Goal: Task Accomplishment & Management: Complete application form

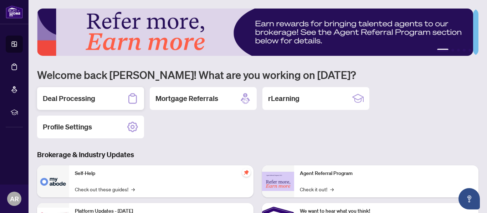
click at [89, 102] on h2 "Deal Processing" at bounding box center [69, 99] width 52 height 10
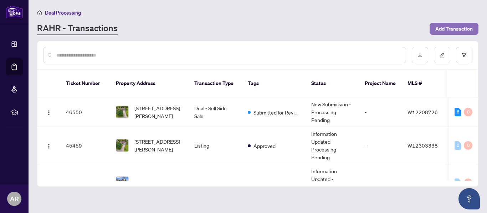
click at [437, 27] on span "Add Transaction" at bounding box center [453, 28] width 37 height 11
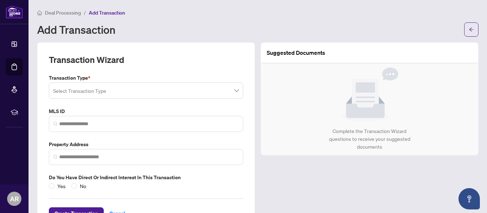
click at [156, 94] on input "search" at bounding box center [142, 92] width 179 height 16
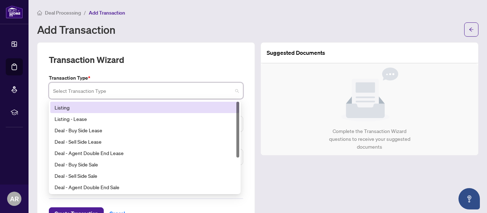
click at [79, 107] on div "Listing" at bounding box center [145, 108] width 180 height 8
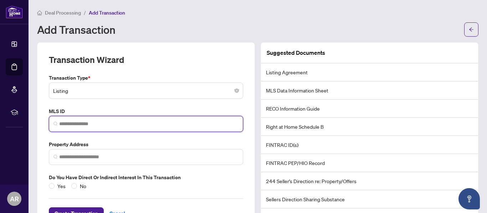
click at [79, 124] on input "search" at bounding box center [148, 123] width 179 height 7
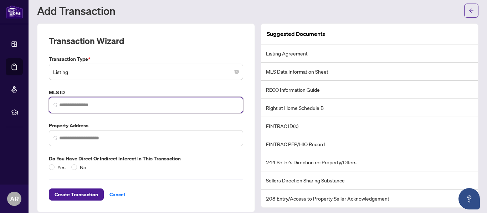
scroll to position [26, 0]
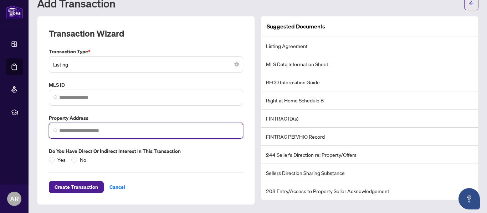
click at [73, 128] on input "search" at bounding box center [148, 130] width 179 height 7
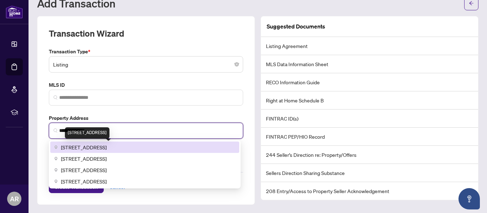
click at [77, 150] on span "[STREET_ADDRESS]" at bounding box center [84, 148] width 46 height 8
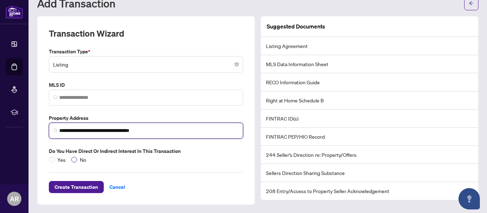
type input "**********"
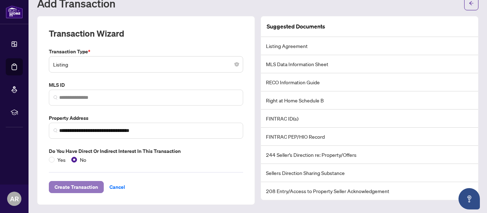
click at [78, 186] on span "Create Transaction" at bounding box center [76, 187] width 43 height 11
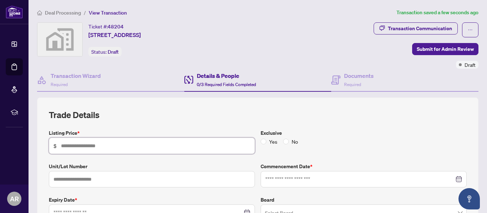
click at [109, 149] on input "text" at bounding box center [155, 146] width 189 height 8
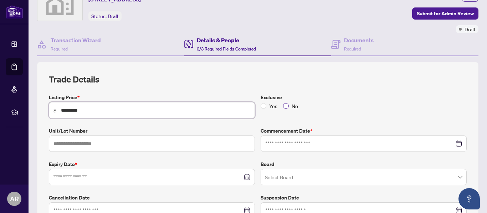
type input "*********"
click at [285, 147] on input at bounding box center [359, 144] width 189 height 8
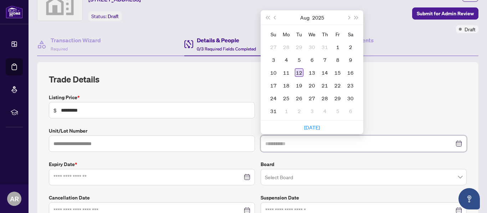
type input "**********"
click at [297, 73] on div "12" at bounding box center [299, 72] width 9 height 9
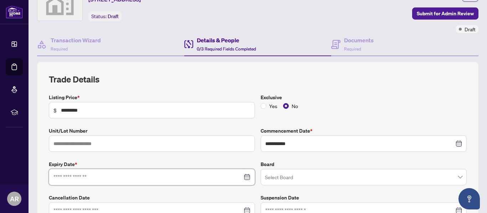
click at [79, 181] on input at bounding box center [147, 178] width 189 height 8
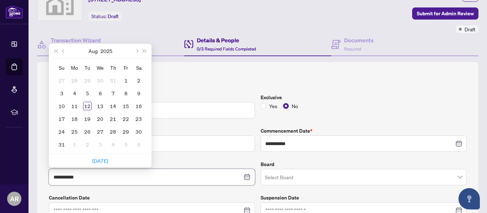
type input "**********"
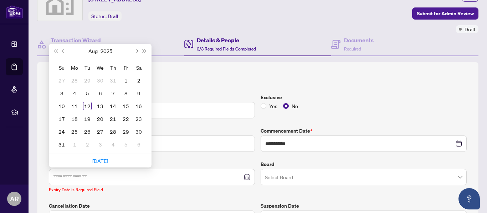
click at [139, 51] on button "Next month (PageDown)" at bounding box center [137, 51] width 8 height 14
type input "**********"
click at [62, 107] on div "12" at bounding box center [61, 106] width 9 height 9
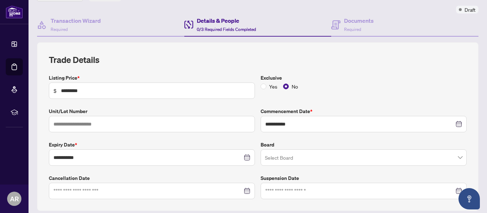
scroll to position [71, 0]
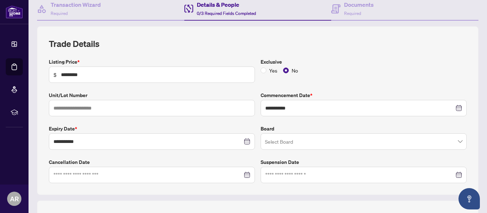
click at [309, 140] on input "search" at bounding box center [360, 143] width 191 height 16
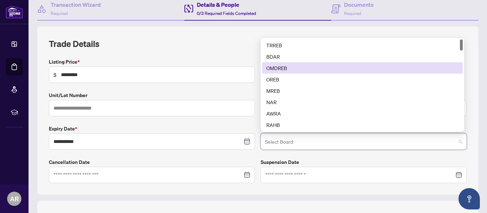
click at [297, 69] on div "OMDREB" at bounding box center [362, 68] width 192 height 8
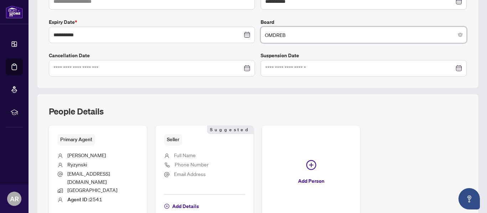
scroll to position [214, 0]
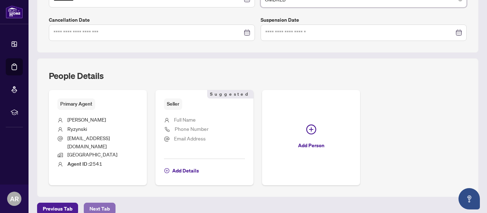
click at [100, 203] on span "Next Tab" at bounding box center [99, 208] width 20 height 11
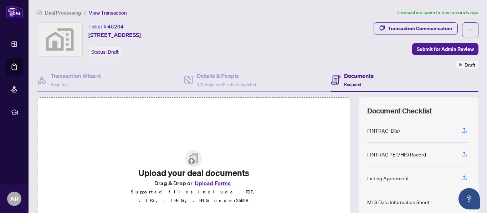
click at [215, 188] on button "Upload Forms" at bounding box center [212, 183] width 40 height 9
click at [202, 187] on button "Upload Forms" at bounding box center [212, 183] width 40 height 9
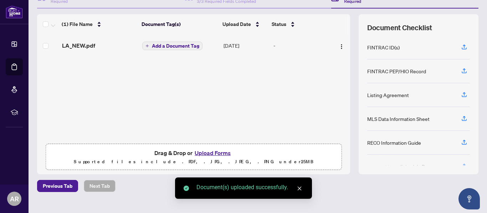
scroll to position [95, 0]
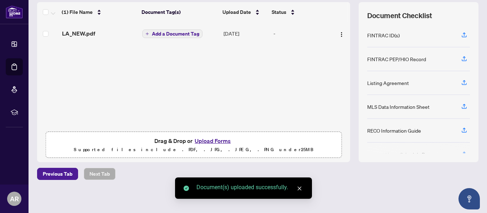
click at [206, 138] on button "Upload Forms" at bounding box center [212, 140] width 40 height 9
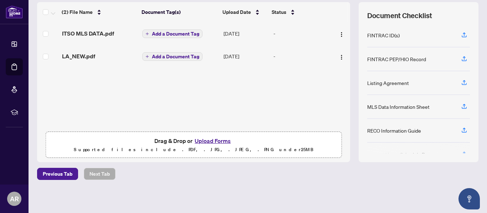
scroll to position [0, 0]
click at [196, 141] on button "Upload Forms" at bounding box center [212, 140] width 40 height 9
click at [210, 137] on button "Upload Forms" at bounding box center [212, 140] width 40 height 9
click at [208, 139] on button "Upload Forms" at bounding box center [212, 140] width 40 height 9
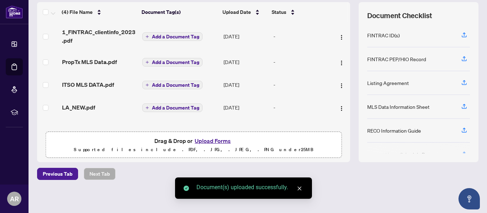
click at [210, 139] on button "Upload Forms" at bounding box center [212, 140] width 40 height 9
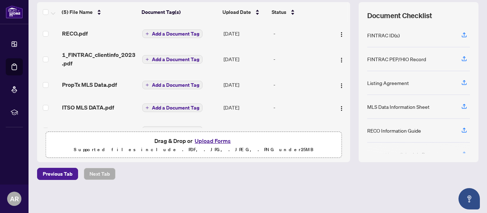
click at [180, 35] on span "Add a Document Tag" at bounding box center [175, 33] width 47 height 5
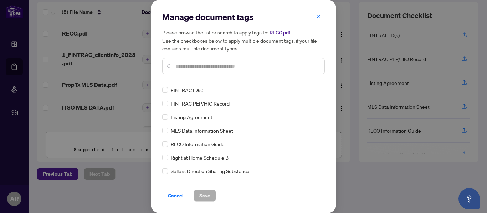
click at [181, 65] on input "text" at bounding box center [246, 66] width 143 height 8
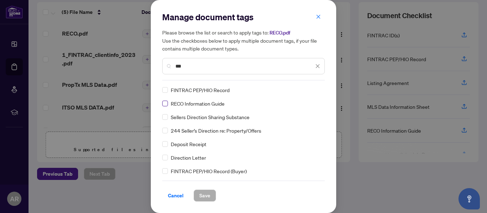
type input "***"
click at [203, 193] on span "Save" at bounding box center [204, 195] width 11 height 11
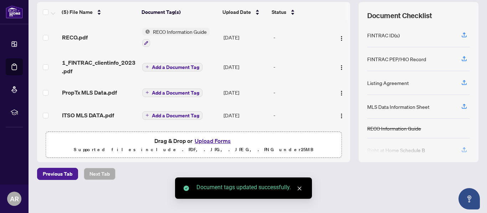
click at [164, 67] on span "Add a Document Tag" at bounding box center [175, 67] width 47 height 5
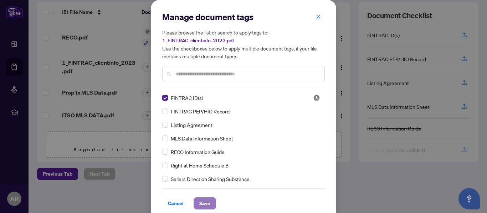
click at [206, 202] on span "Save" at bounding box center [204, 203] width 11 height 11
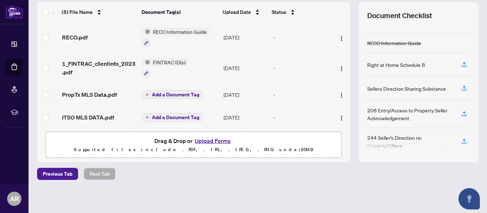
scroll to position [86, 0]
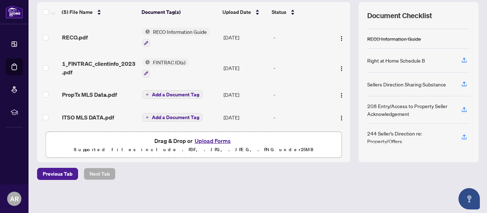
click at [180, 96] on span "Add a Document Tag" at bounding box center [175, 94] width 47 height 5
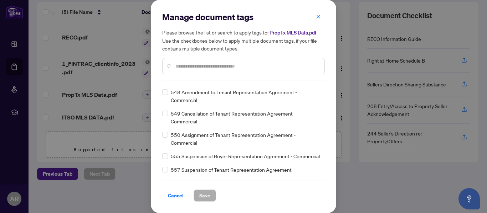
scroll to position [4204, 0]
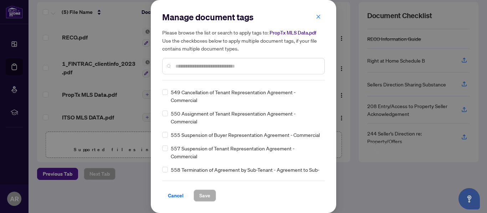
click at [197, 72] on div at bounding box center [243, 66] width 162 height 16
click at [197, 68] on input "text" at bounding box center [246, 66] width 143 height 8
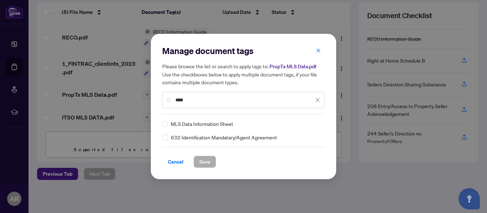
scroll to position [0, 0]
type input "****"
click at [198, 158] on button "Save" at bounding box center [204, 162] width 22 height 12
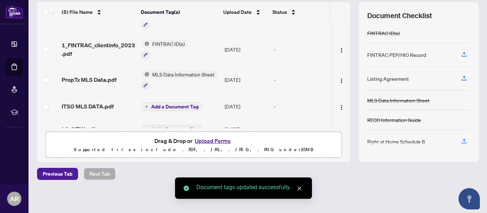
scroll to position [33, 0]
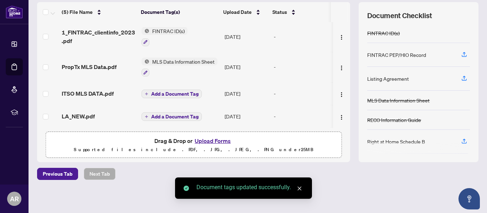
click at [178, 94] on span "Add a Document Tag" at bounding box center [174, 94] width 47 height 5
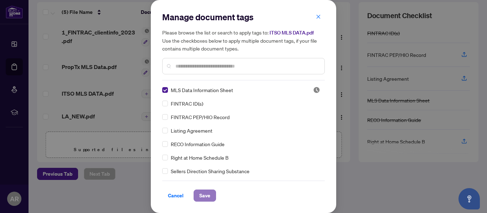
click at [204, 192] on span "Save" at bounding box center [204, 195] width 11 height 11
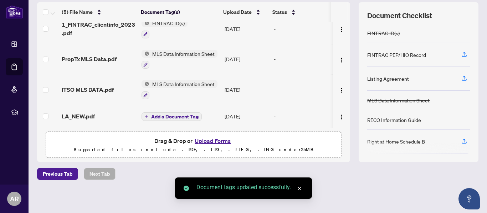
scroll to position [41, 0]
click at [167, 115] on span "Add a Document Tag" at bounding box center [174, 116] width 47 height 5
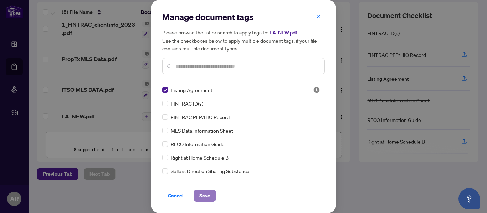
click at [199, 193] on span "Save" at bounding box center [204, 195] width 11 height 11
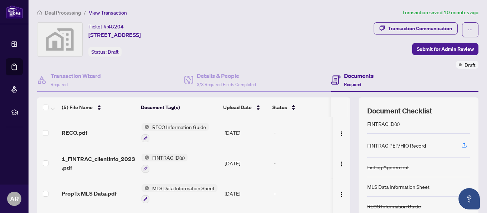
scroll to position [0, 0]
